Goal: Find specific page/section: Find specific page/section

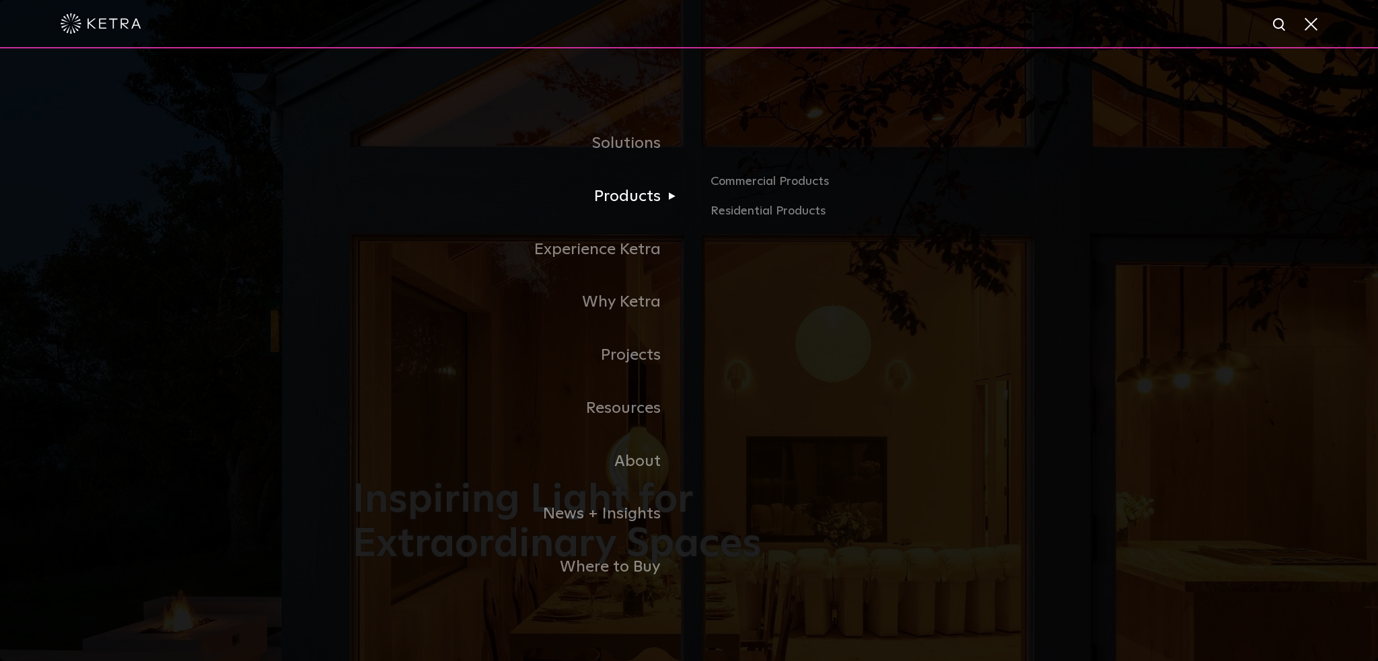
click at [638, 198] on link "Products" at bounding box center [520, 196] width 336 height 53
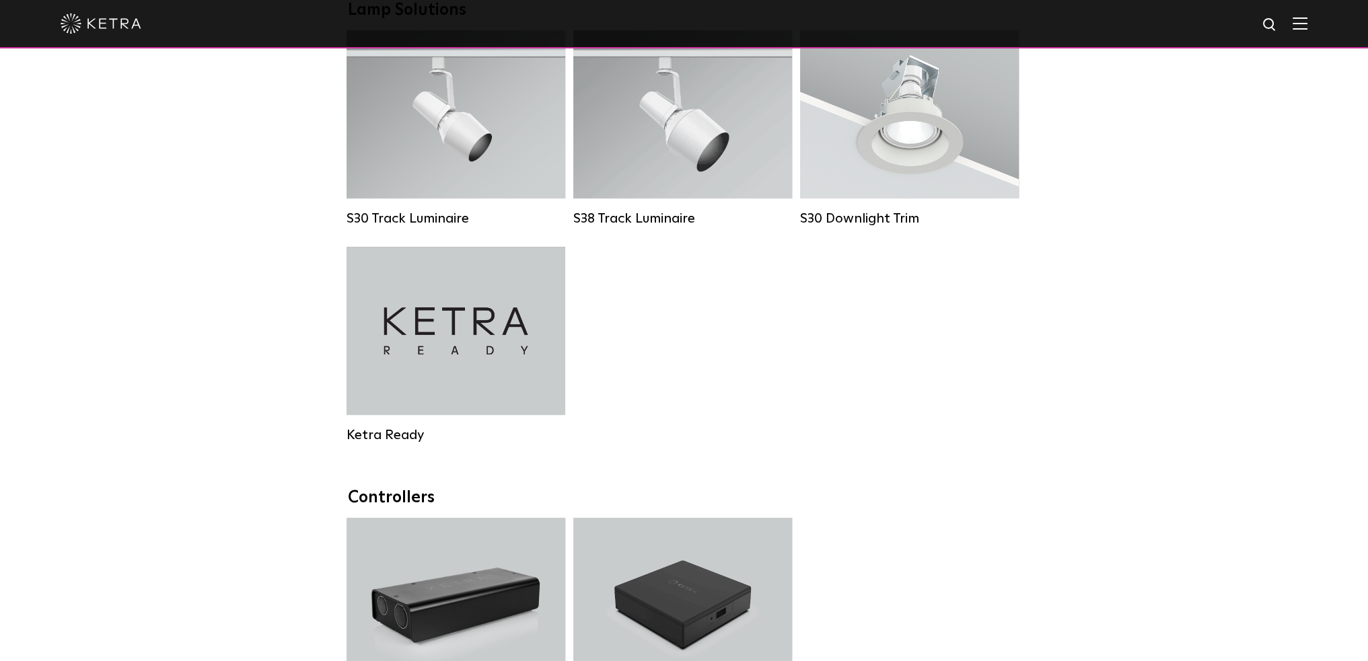
scroll to position [1480, 0]
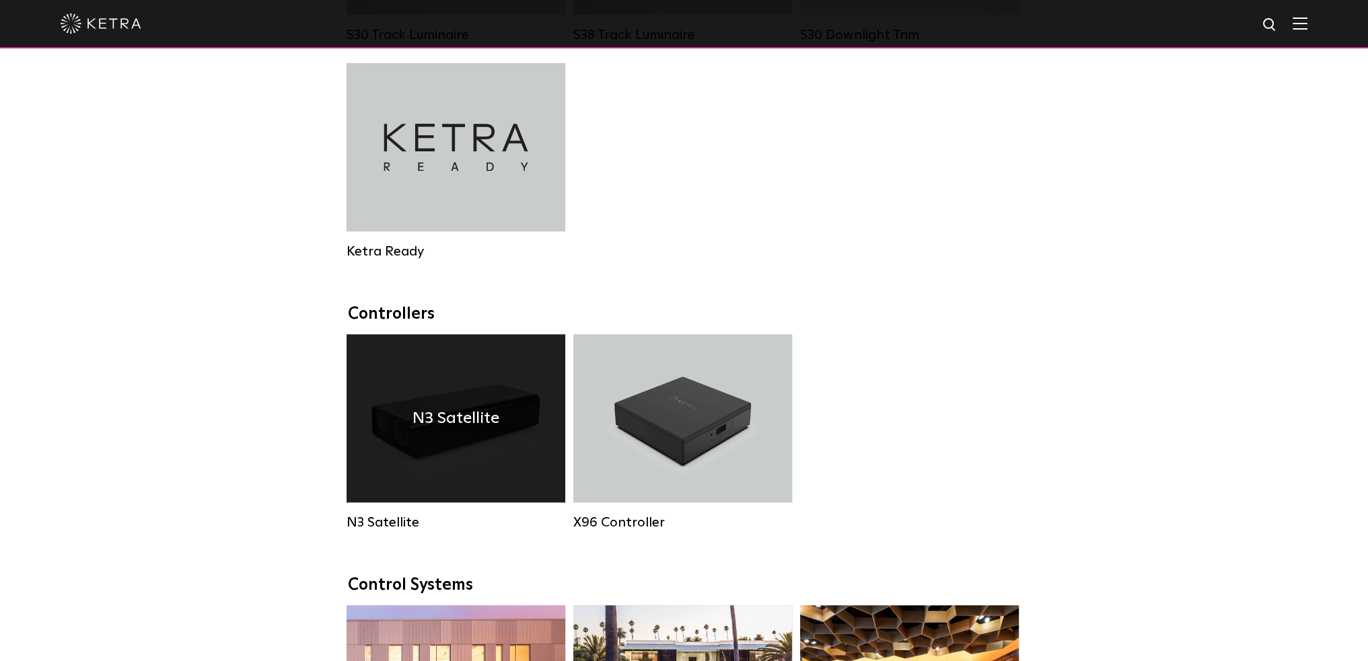
click at [447, 431] on h4 "N3 Satellite" at bounding box center [455, 419] width 87 height 26
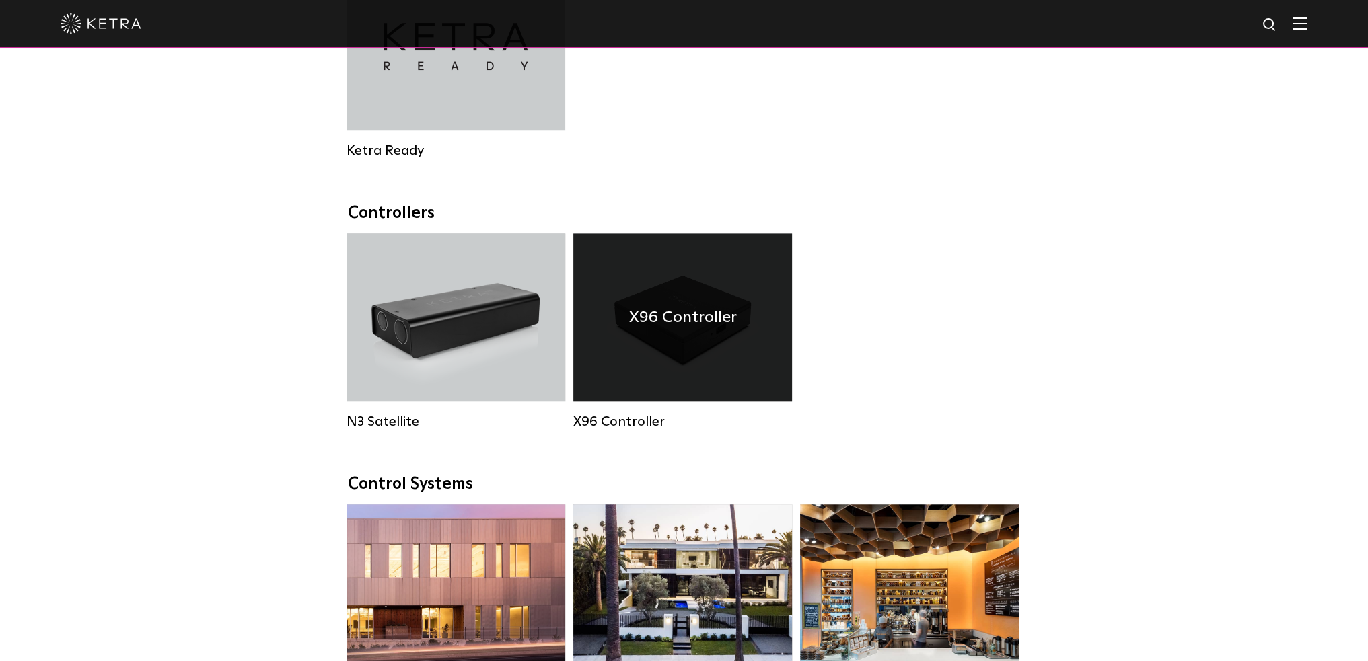
scroll to position [1555, 0]
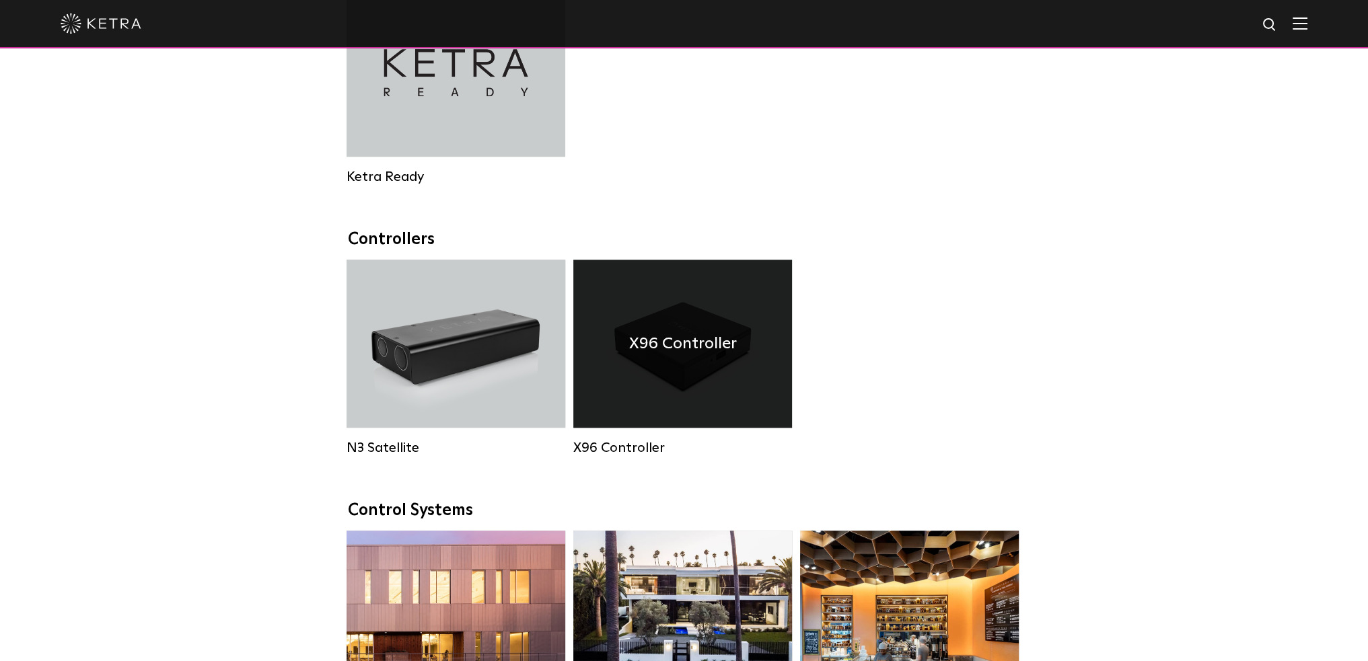
click at [673, 324] on div "X96 Controller" at bounding box center [682, 344] width 219 height 168
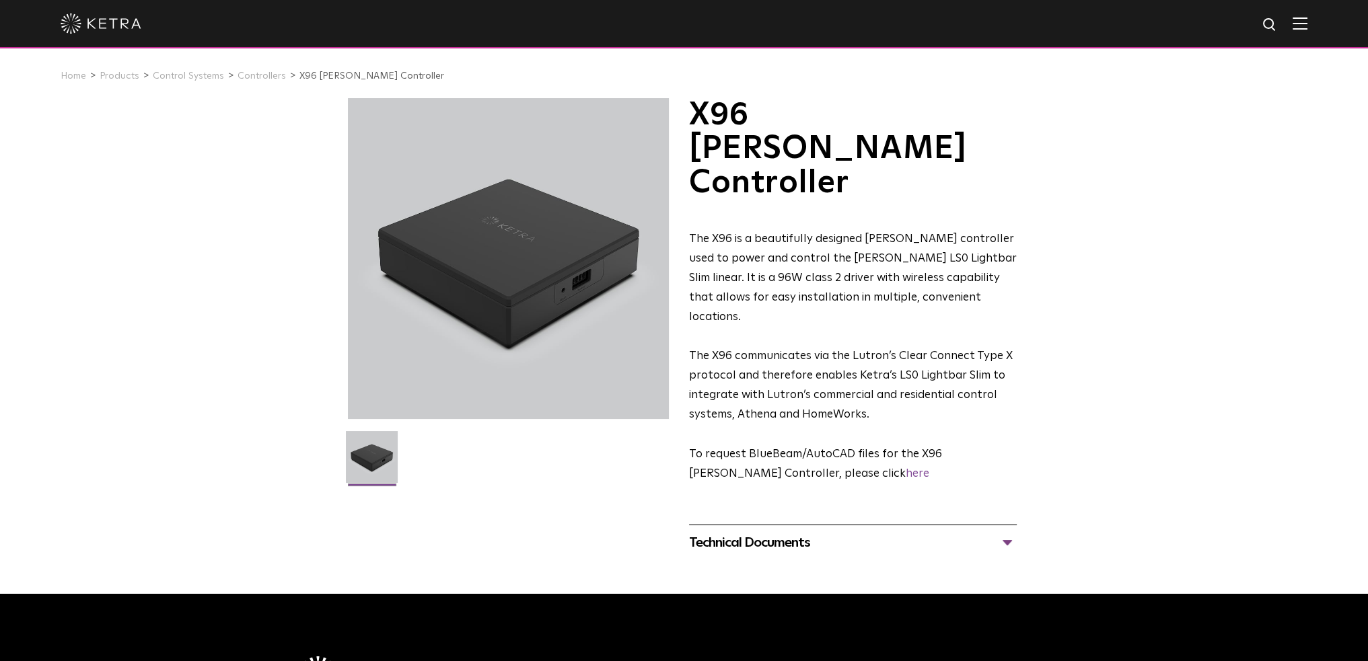
click at [1009, 532] on div "Technical Documents" at bounding box center [853, 543] width 328 height 22
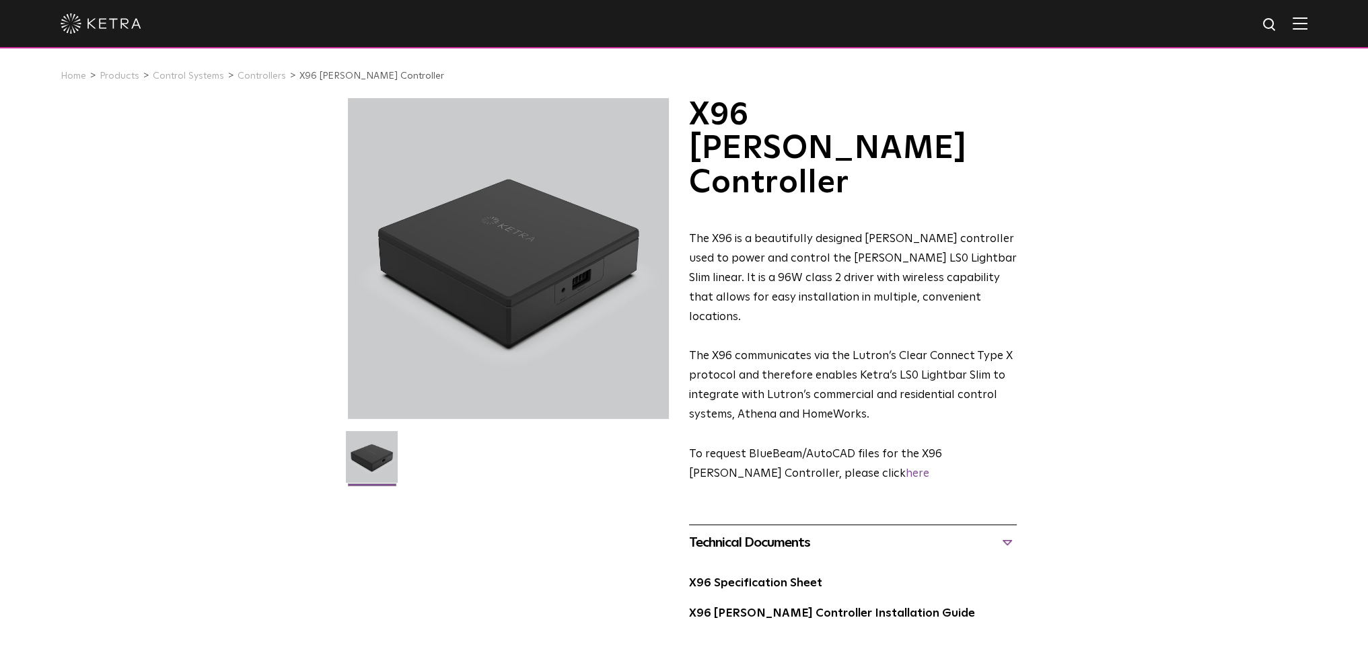
click at [1004, 532] on div "Technical Documents" at bounding box center [853, 543] width 328 height 22
